Goal: Task Accomplishment & Management: Use online tool/utility

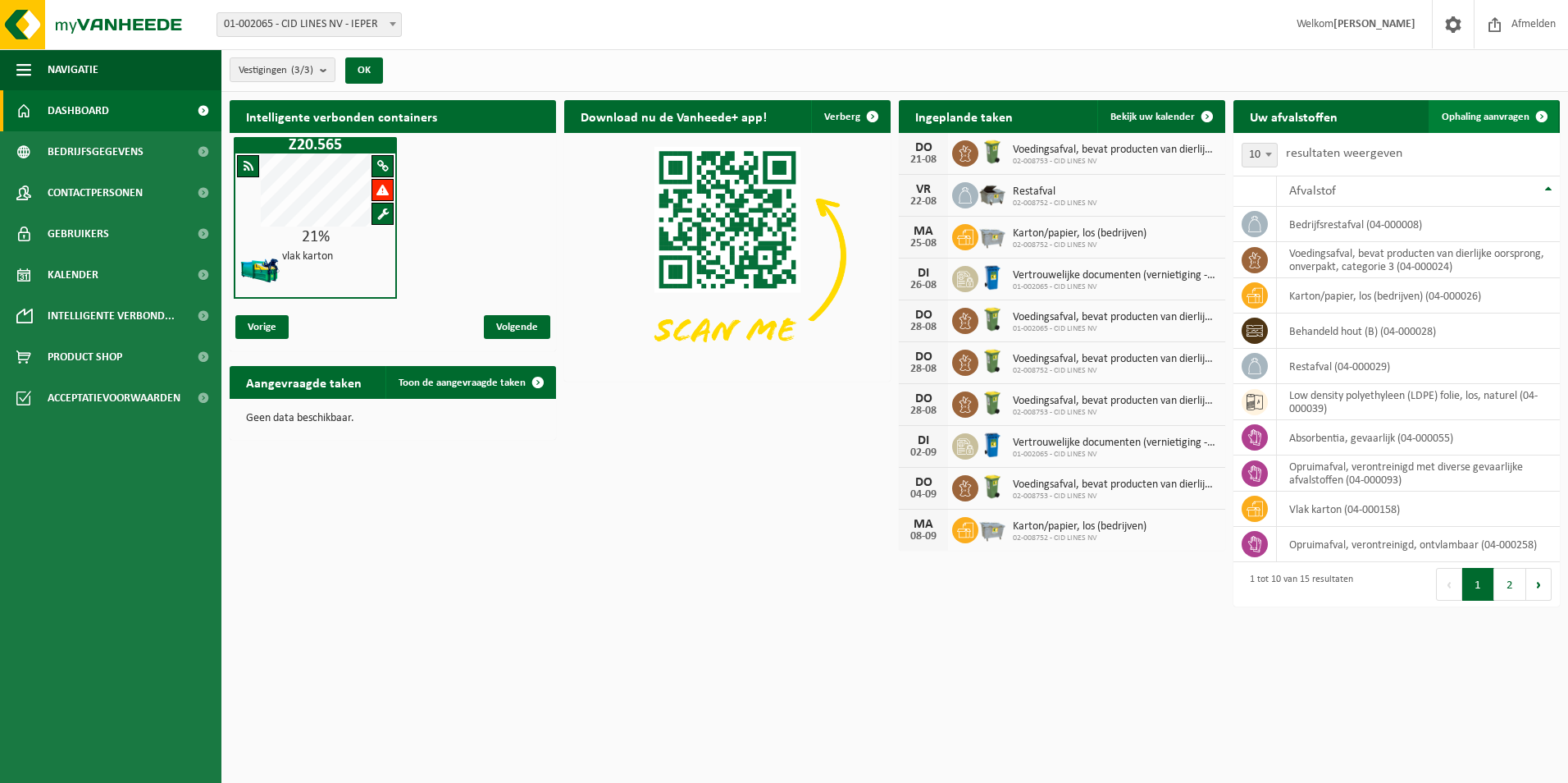
click at [1490, 115] on span "Ophaling aanvragen" at bounding box center [1485, 117] width 87 height 10
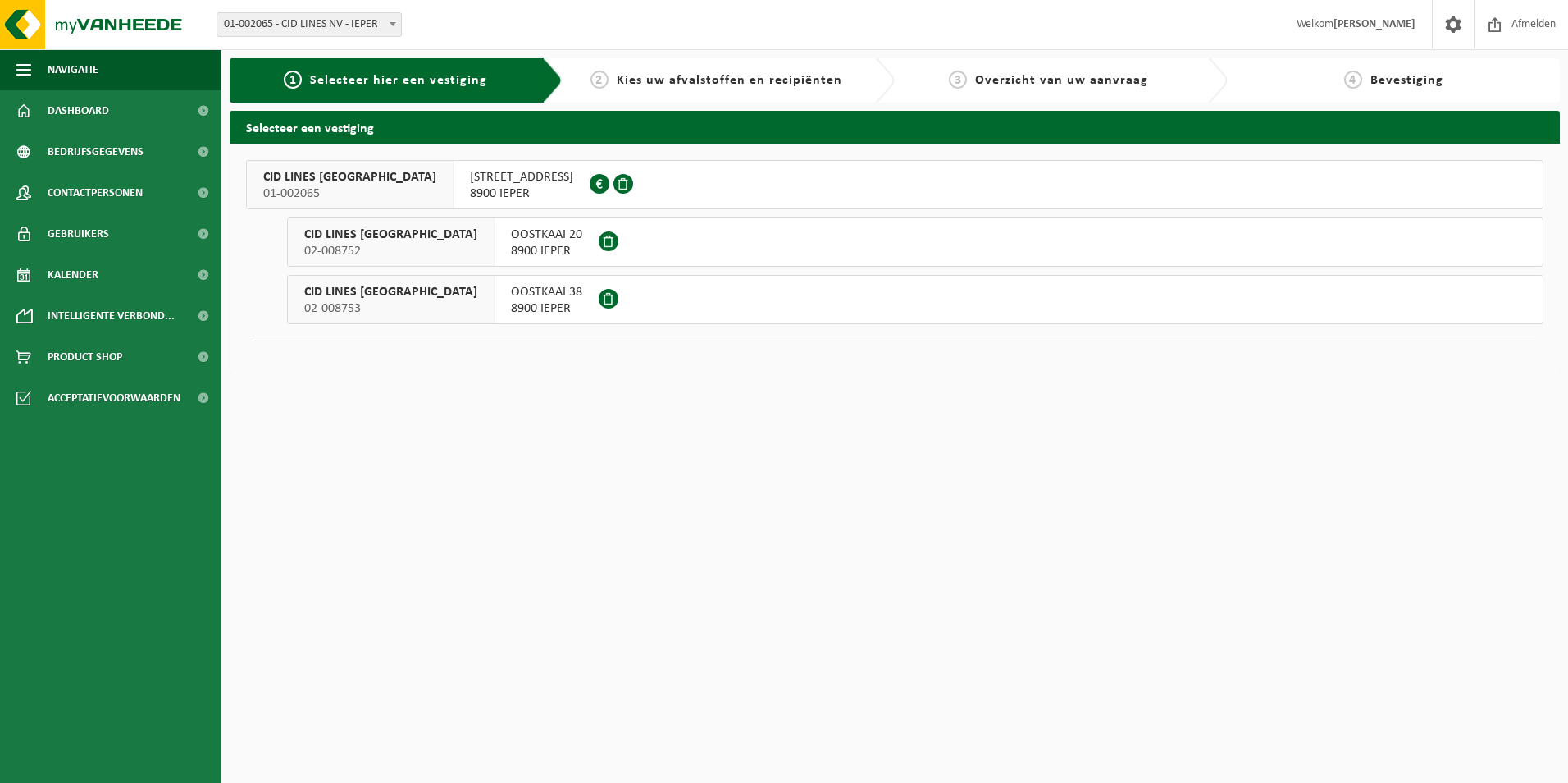
click at [472, 186] on span "8900 IEPER" at bounding box center [521, 193] width 103 height 16
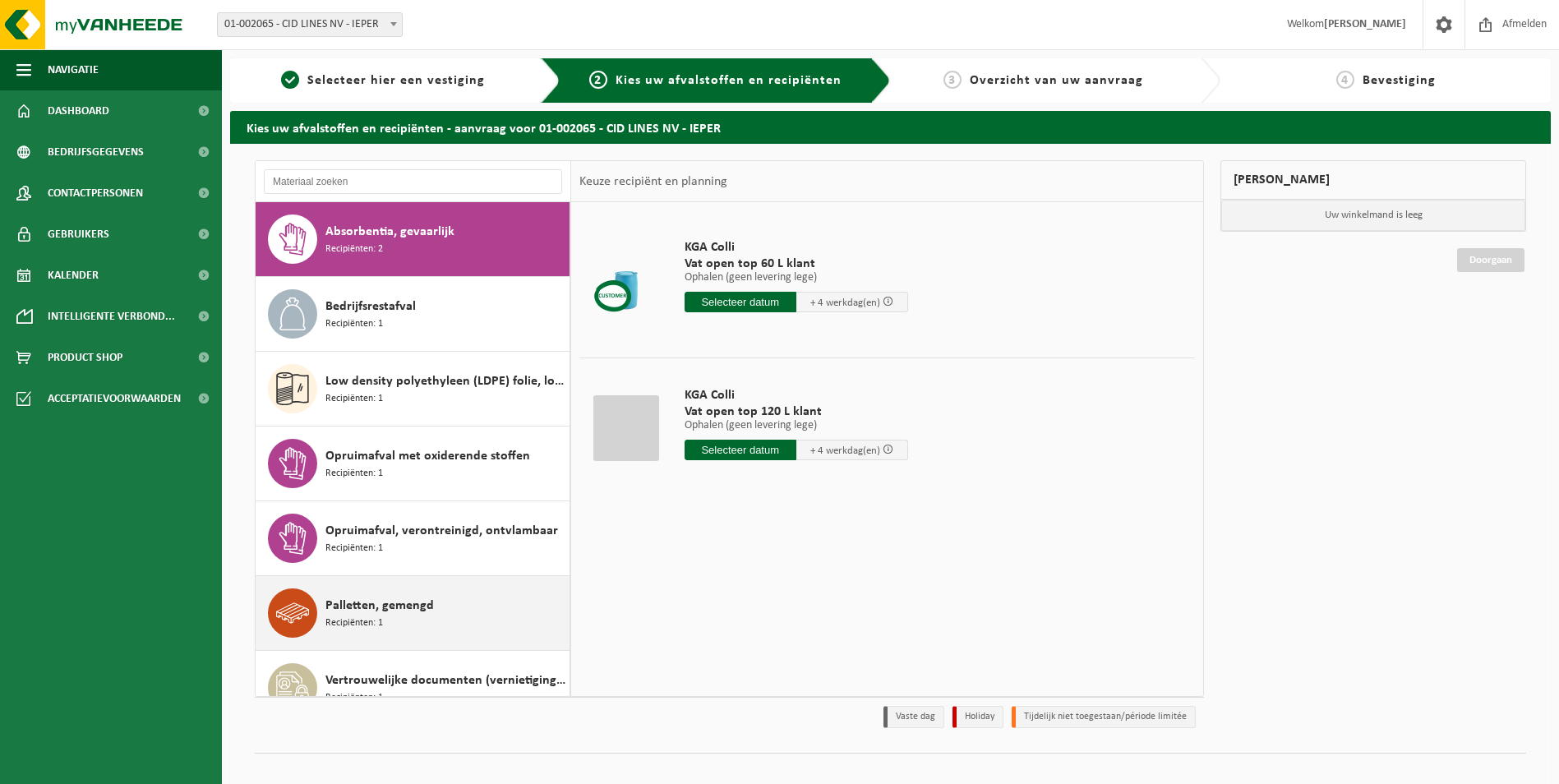
click at [383, 615] on span "Palletten, gemengd" at bounding box center [379, 605] width 108 height 20
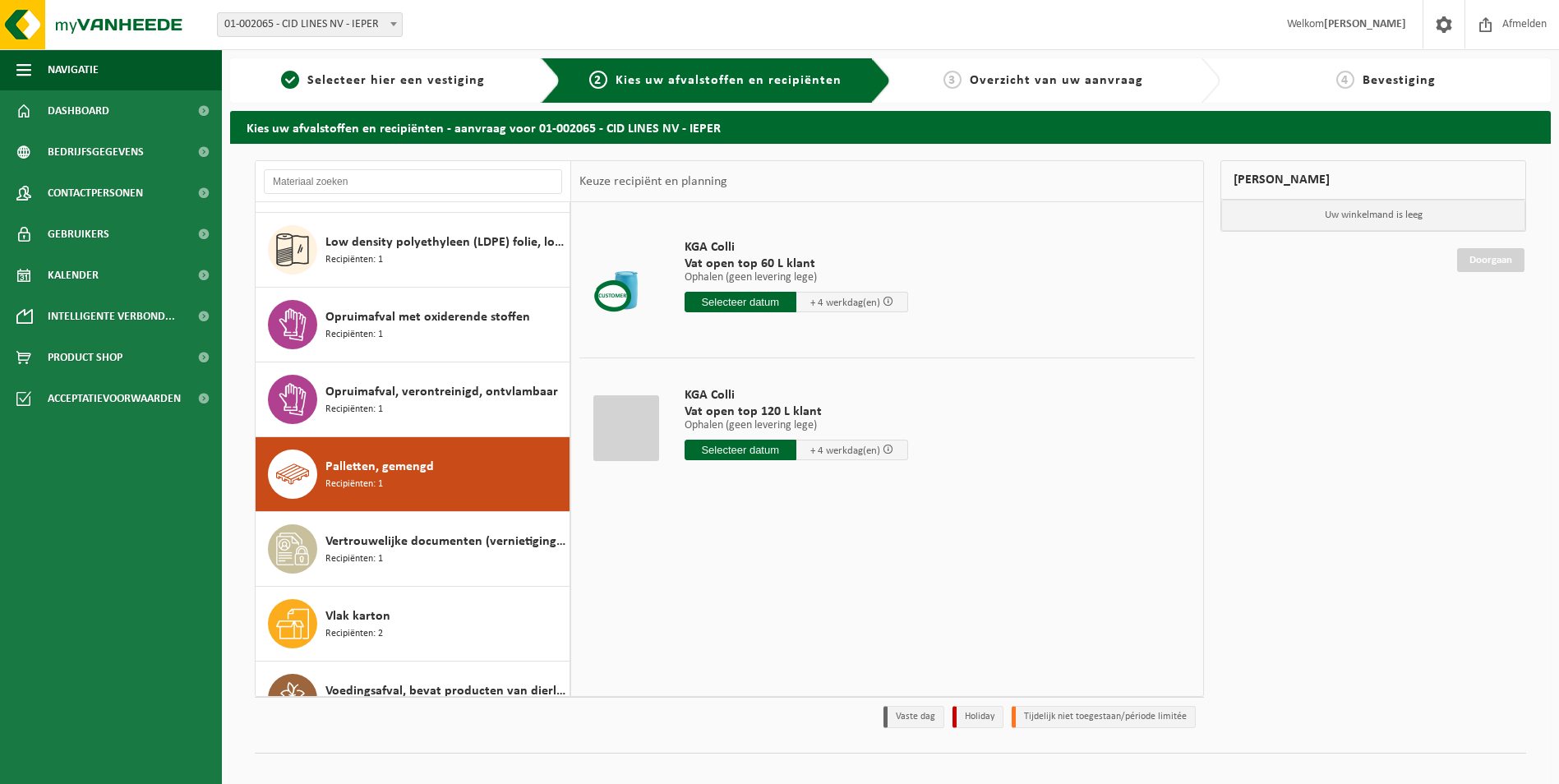
scroll to position [179, 0]
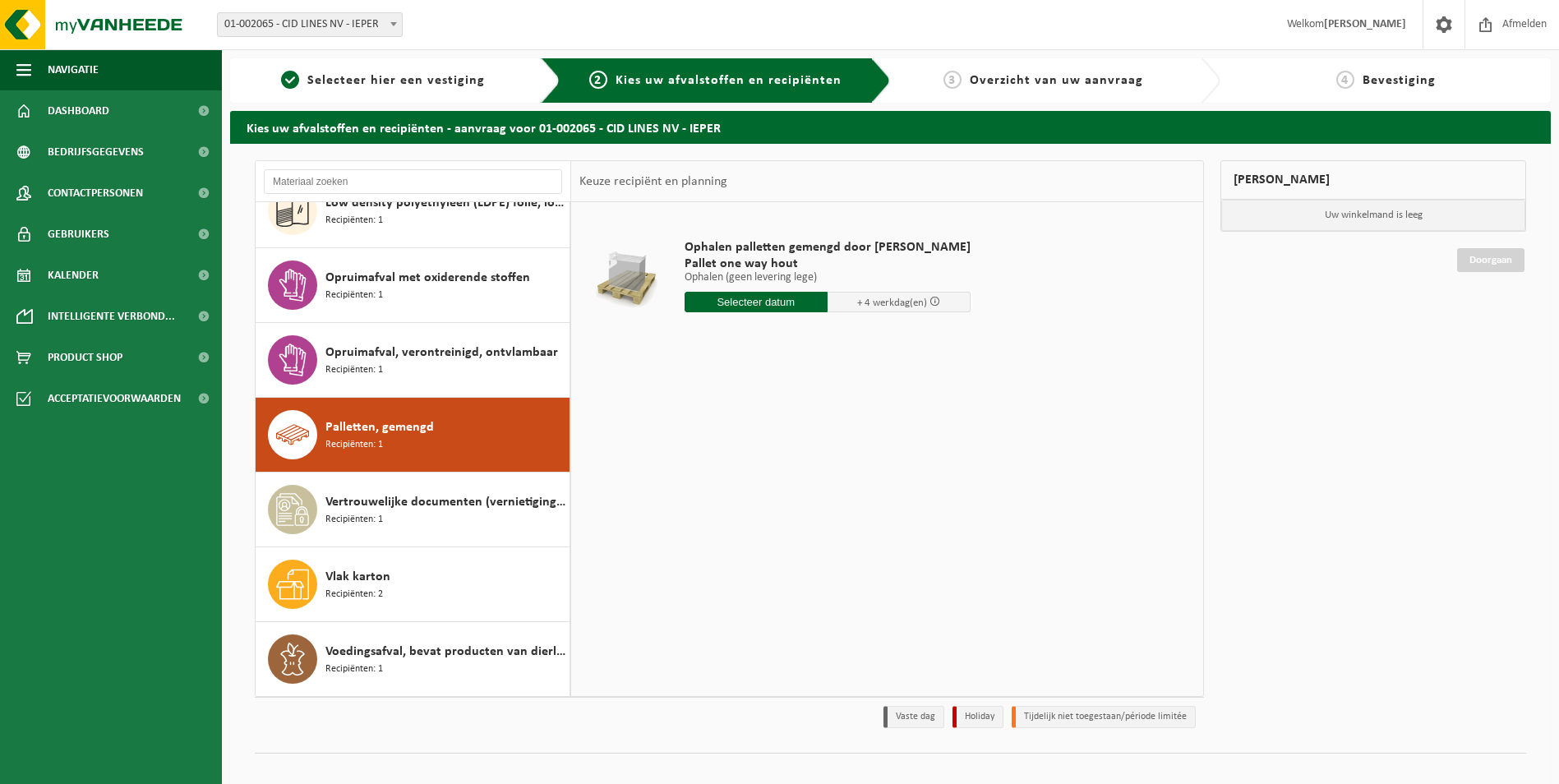
click at [736, 304] on input "text" at bounding box center [756, 302] width 143 height 21
click at [809, 471] on div "22" at bounding box center [815, 474] width 29 height 27
type input "Van 2025-08-22"
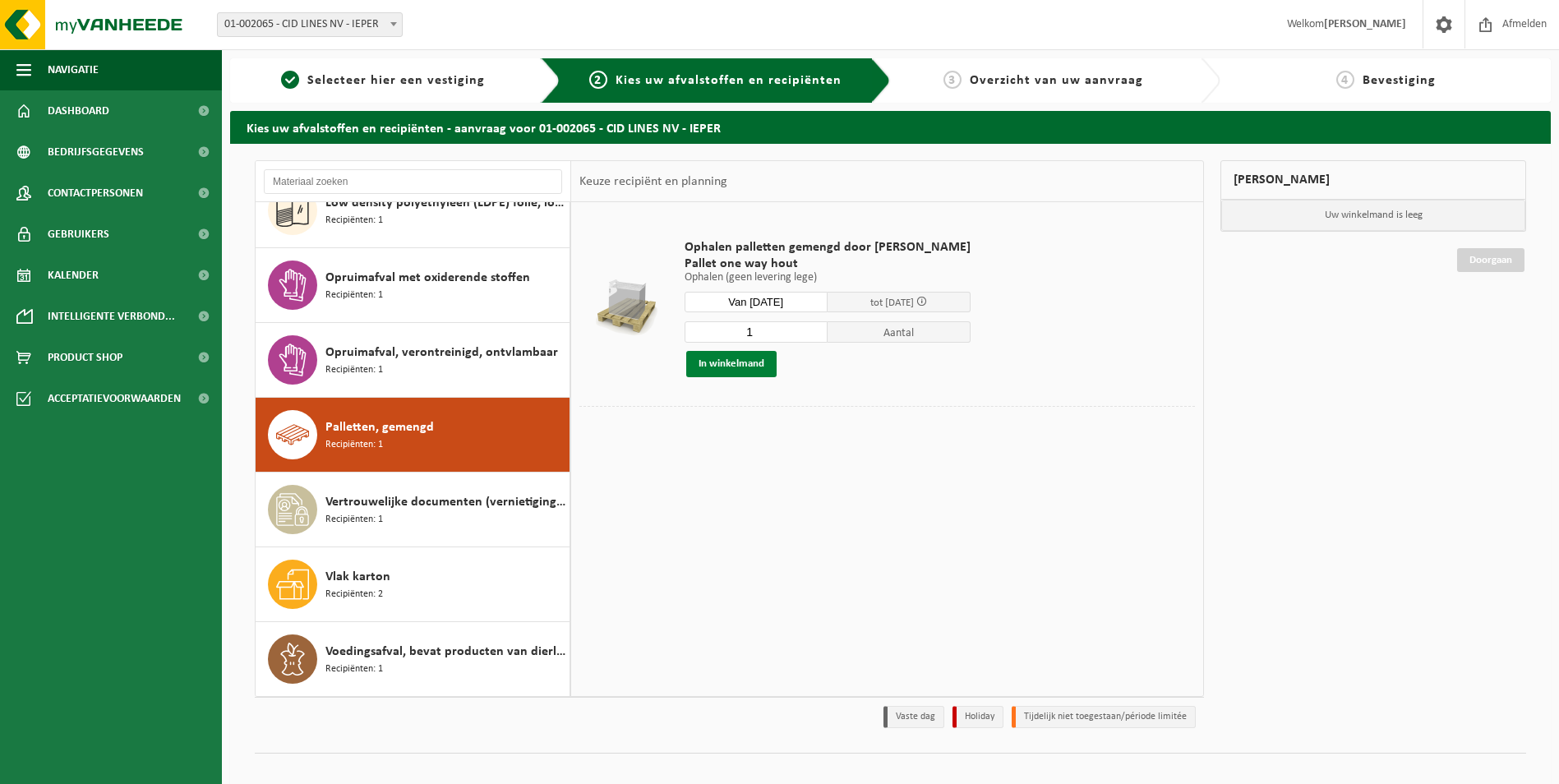
click at [735, 359] on button "In winkelmand" at bounding box center [731, 364] width 90 height 27
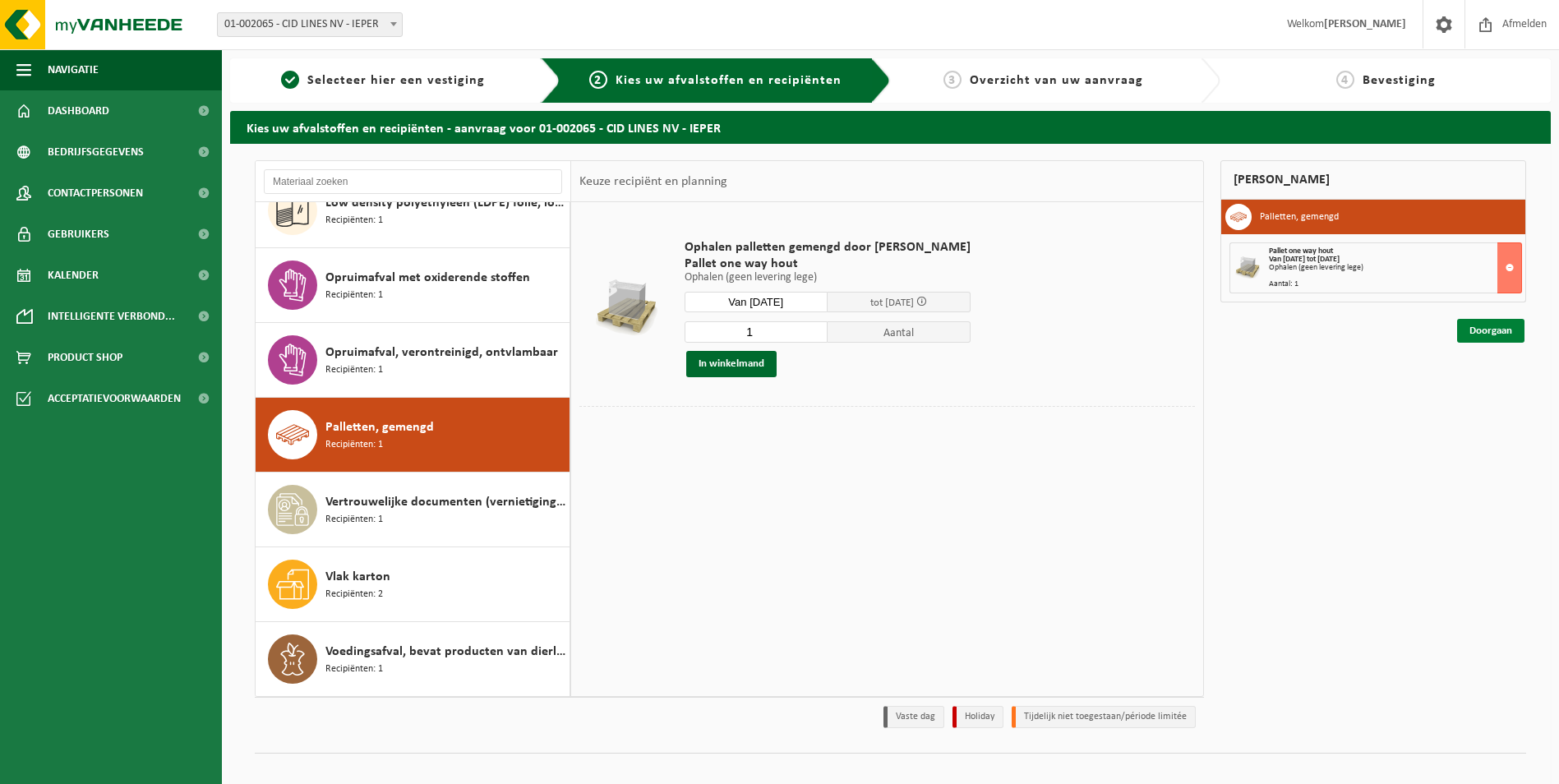
click at [1484, 329] on link "Doorgaan" at bounding box center [1491, 330] width 67 height 24
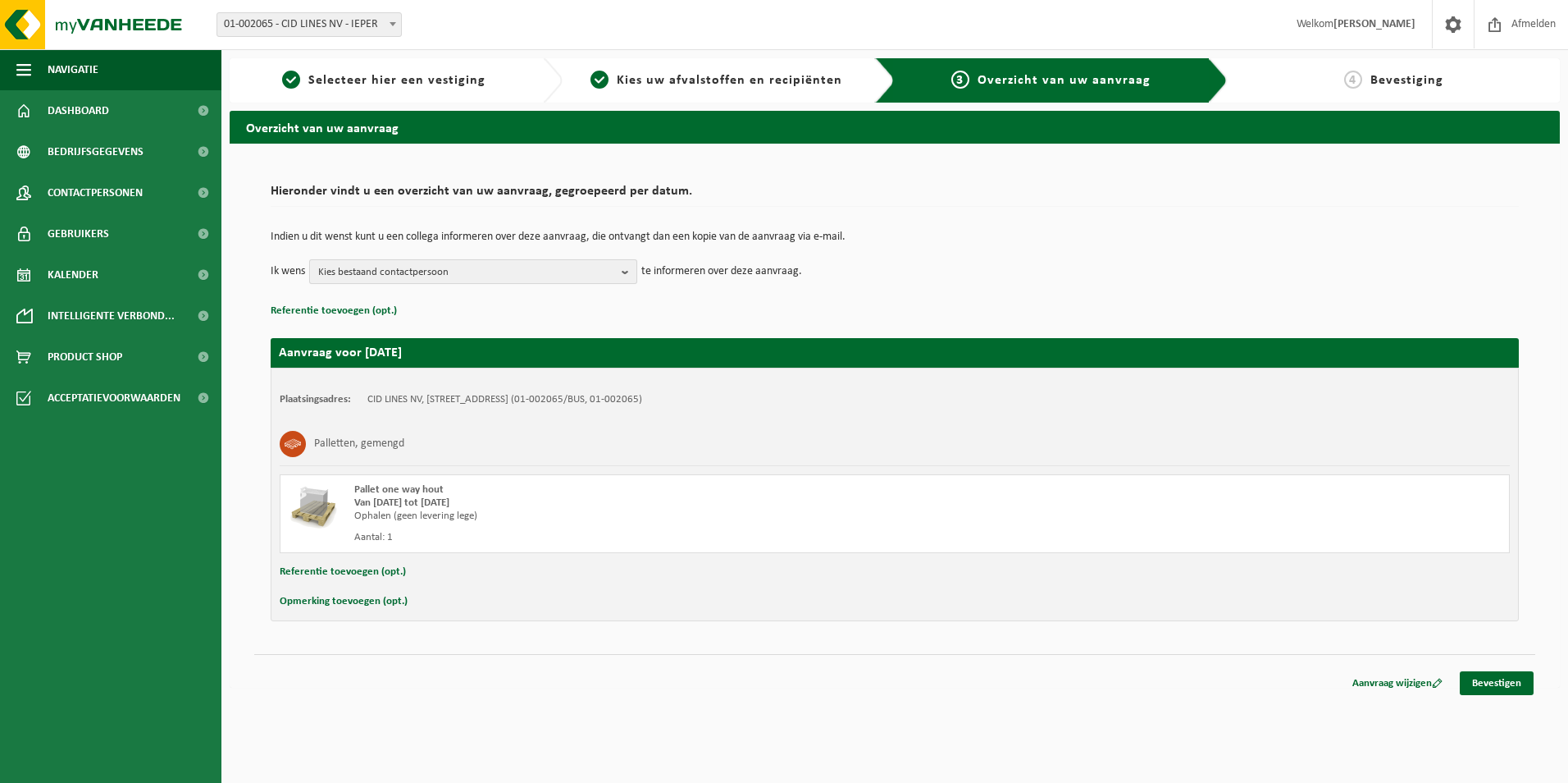
click at [624, 275] on b "button" at bounding box center [629, 271] width 15 height 23
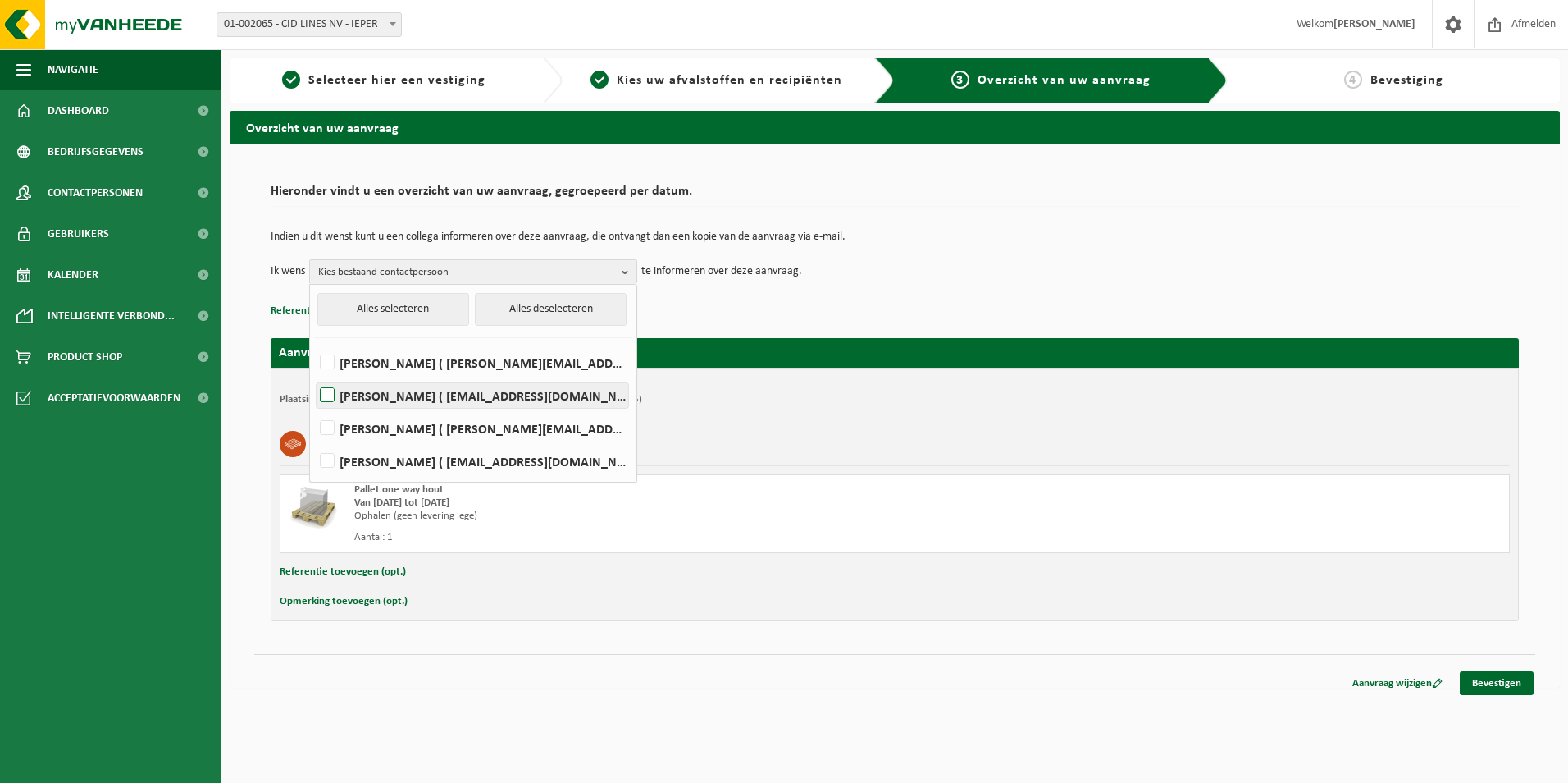
click at [326, 397] on label "AMBER BOUDEN ( amber.bouden@cidlines.com )" at bounding box center [472, 396] width 311 height 25
click at [314, 375] on input "AMBER BOUDEN ( amber.bouden@cidlines.com )" at bounding box center [313, 374] width 1 height 1
checkbox input "true"
click at [1501, 687] on link "Bevestigen" at bounding box center [1497, 682] width 74 height 24
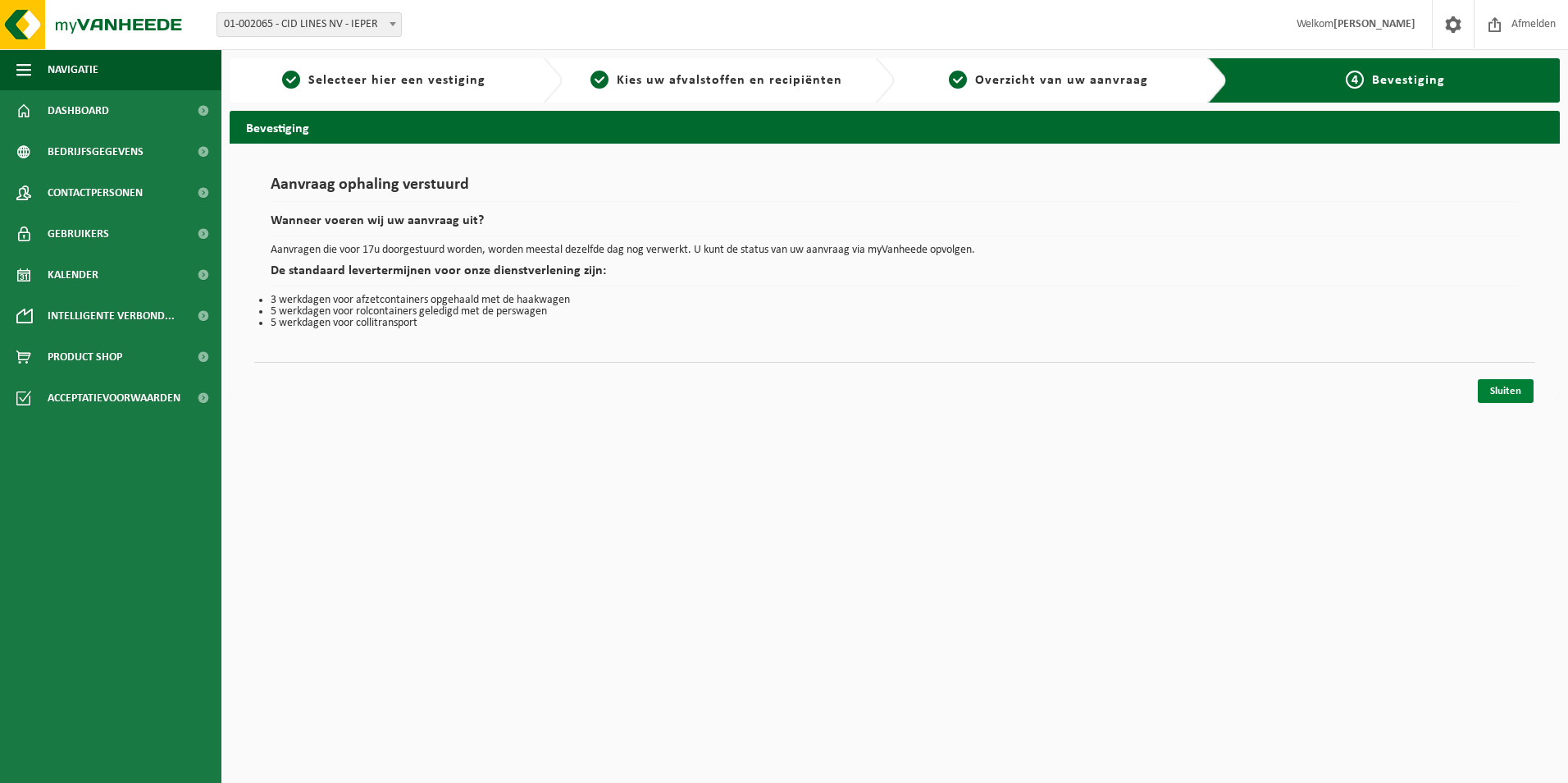
click at [1498, 388] on link "Sluiten" at bounding box center [1505, 390] width 56 height 24
